Goal: Navigation & Orientation: Go to known website

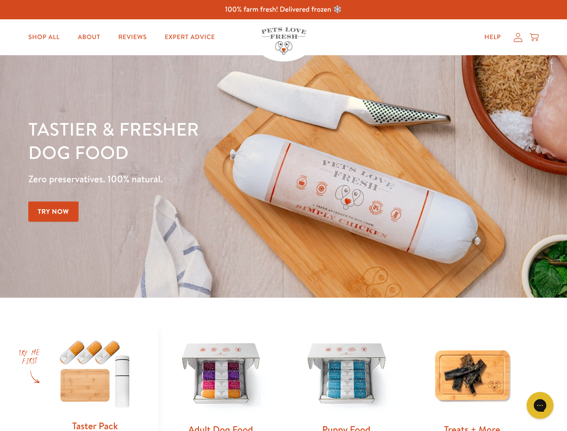
click at [283, 215] on div "Tastier & fresher dog food Zero preservatives. 100% natural. Try Now" at bounding box center [198, 176] width 340 height 118
click at [540, 405] on icon "Open gorgias live chat" at bounding box center [539, 405] width 9 height 9
